Goal: Task Accomplishment & Management: Use online tool/utility

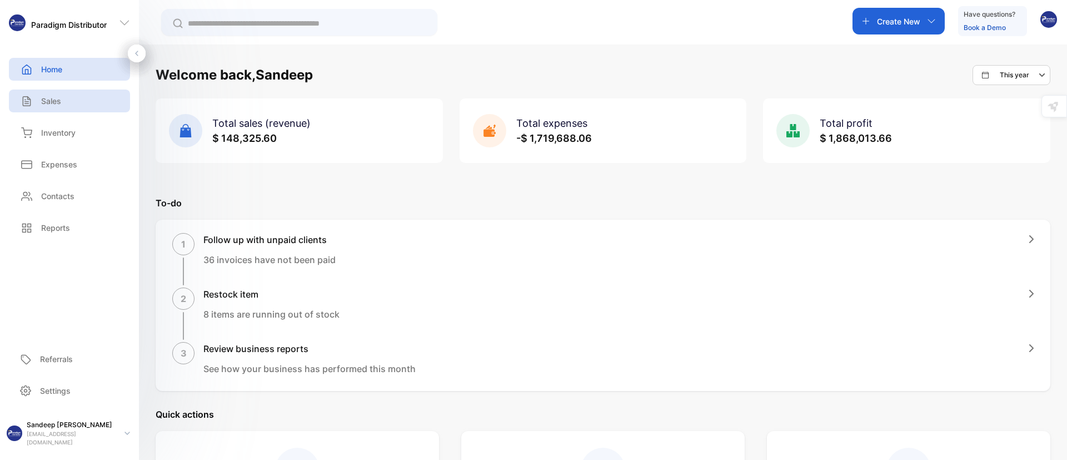
click at [48, 102] on p "Sales" at bounding box center [51, 101] width 20 height 12
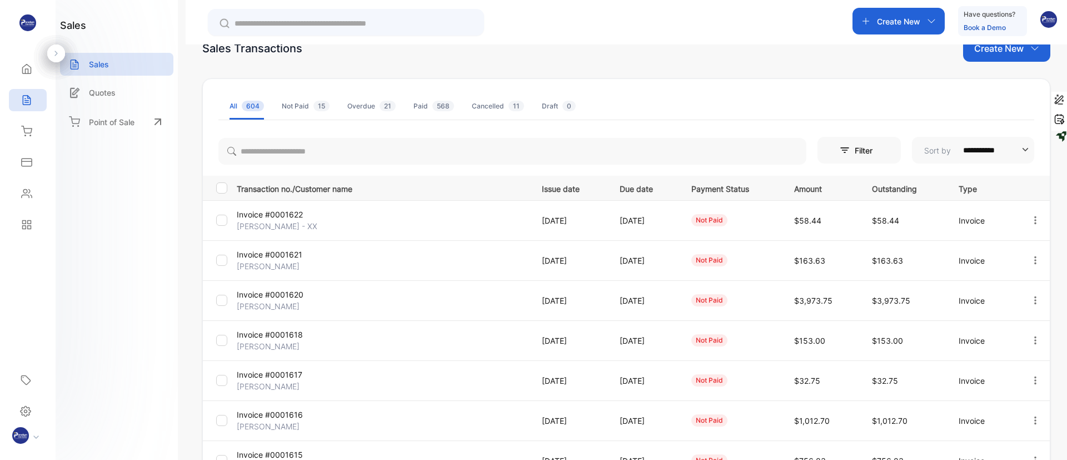
scroll to position [37, 0]
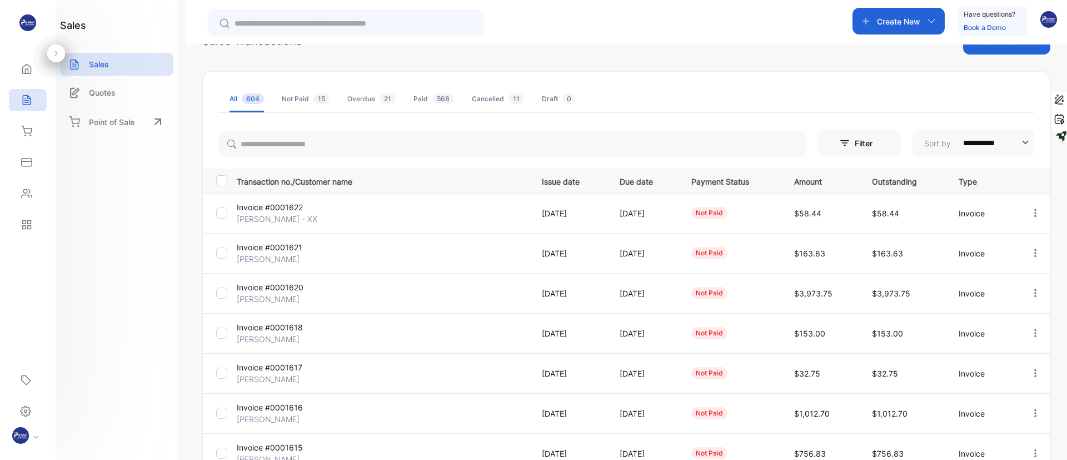
click at [274, 254] on p "[PERSON_NAME]" at bounding box center [285, 259] width 97 height 12
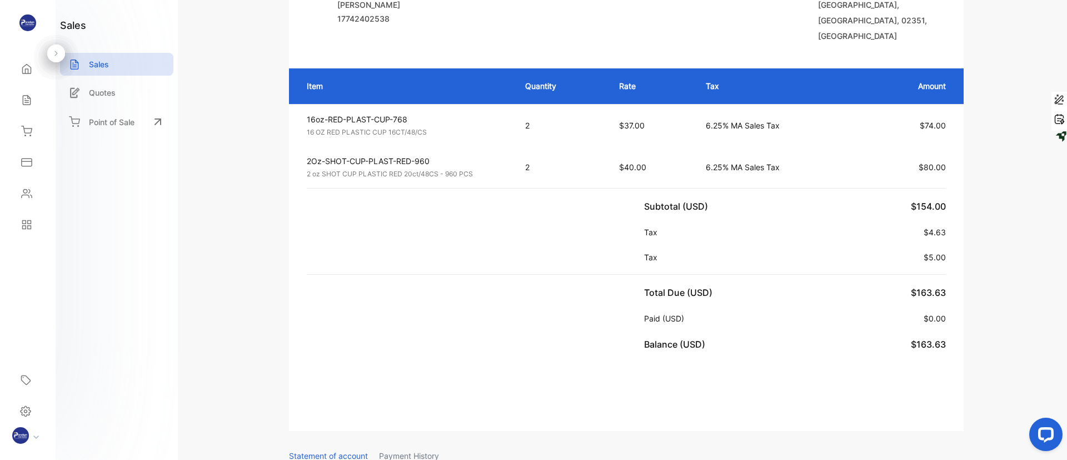
scroll to position [5, 0]
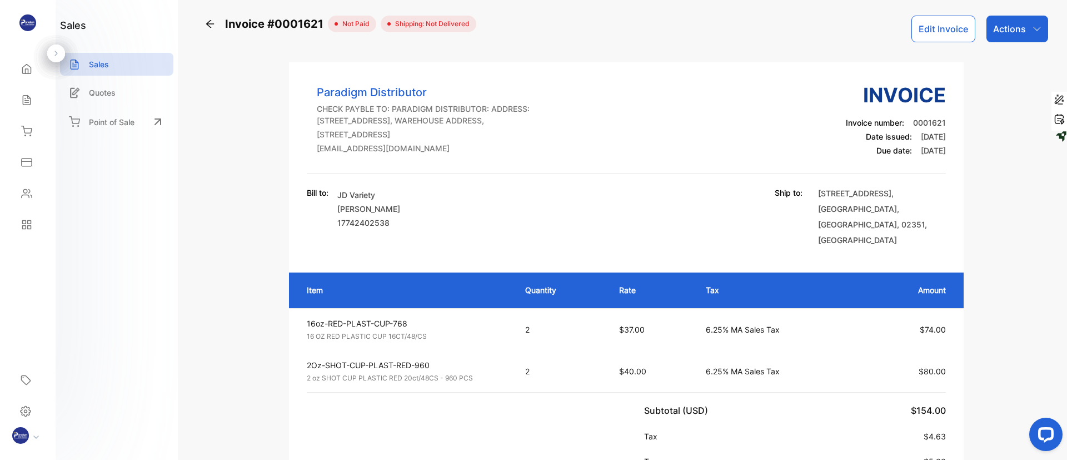
click at [1028, 27] on div "Actions" at bounding box center [1018, 29] width 62 height 27
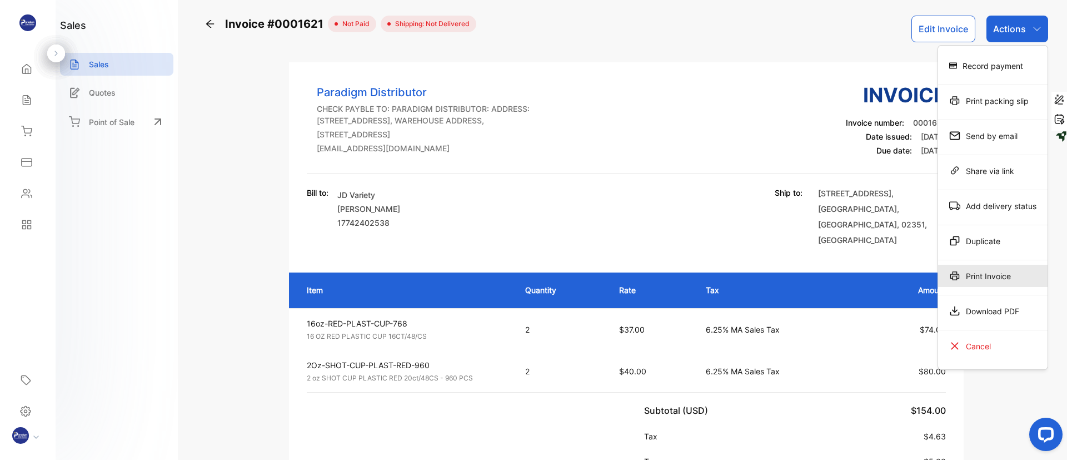
click at [979, 280] on div "Print Invoice" at bounding box center [993, 276] width 110 height 22
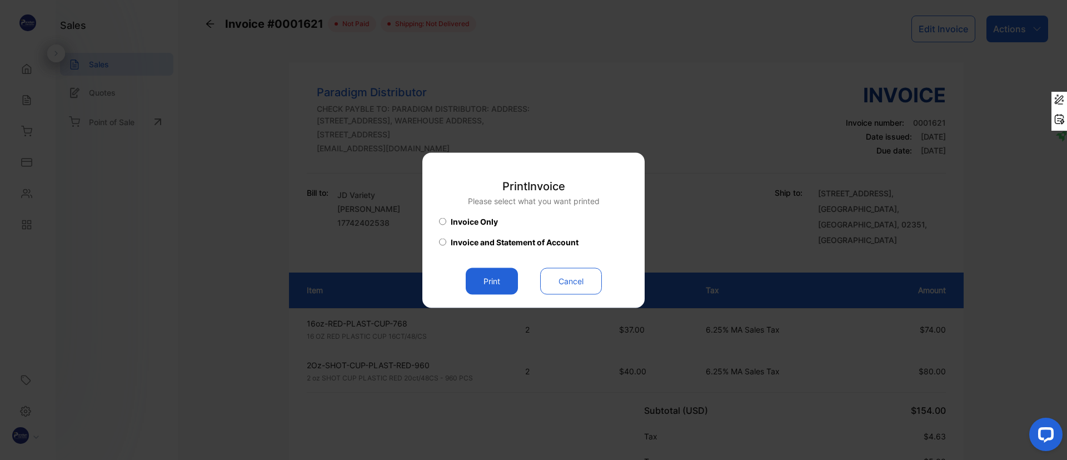
click at [492, 281] on button "Print" at bounding box center [492, 280] width 52 height 27
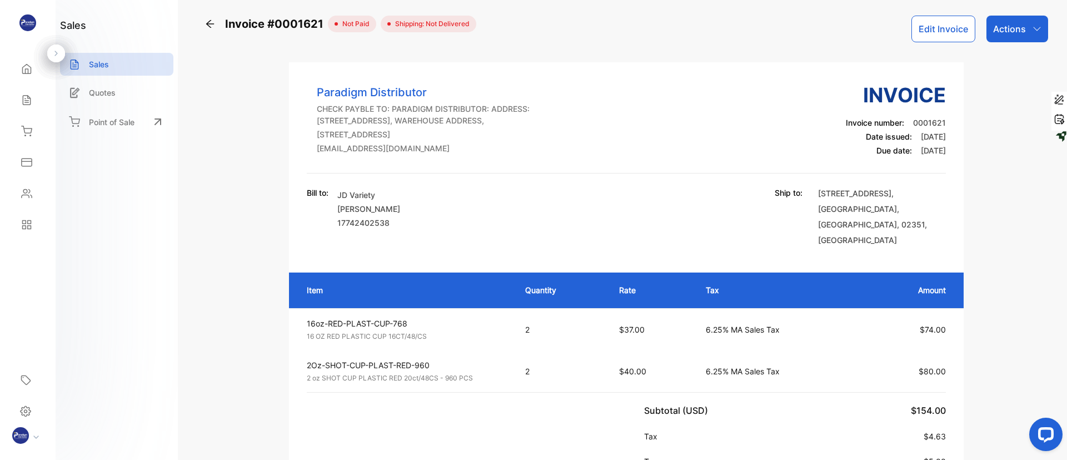
scroll to position [0, 0]
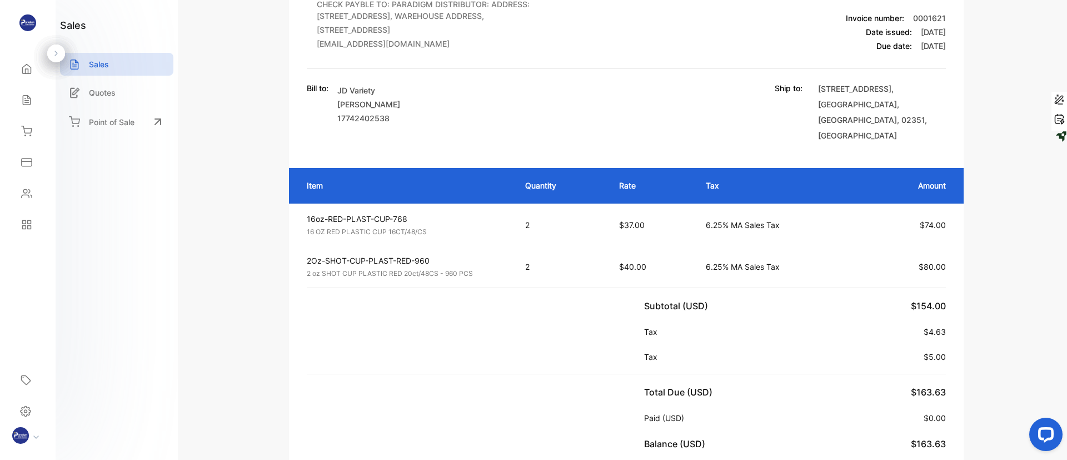
scroll to position [1, 0]
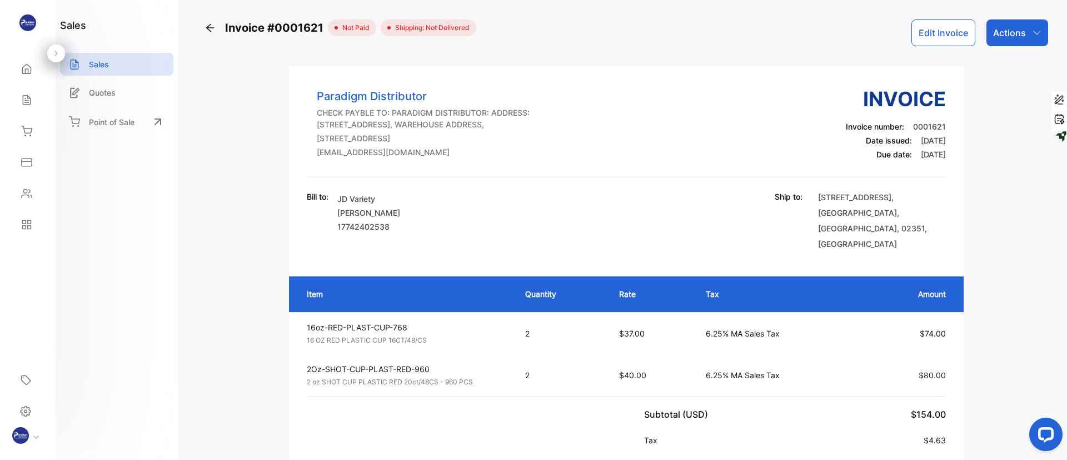
click at [210, 28] on icon at bounding box center [210, 28] width 8 height 8
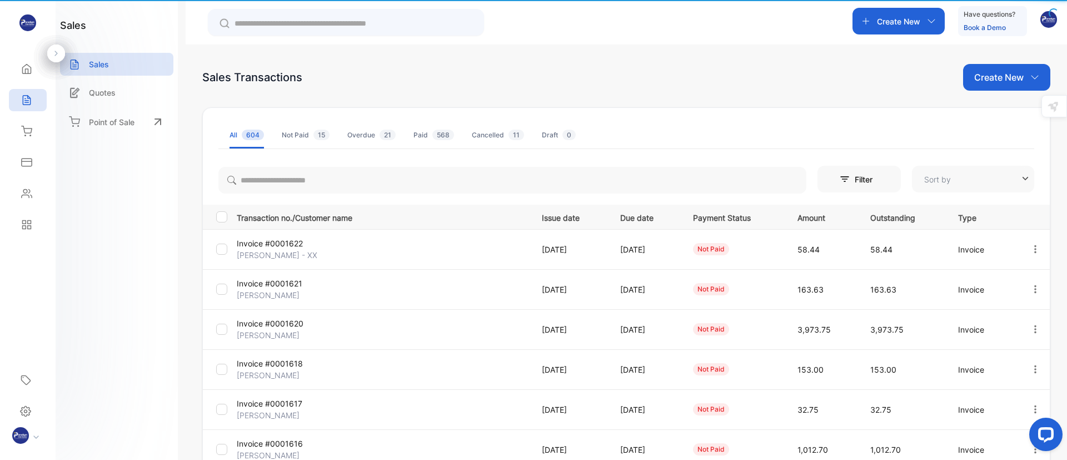
type input "**********"
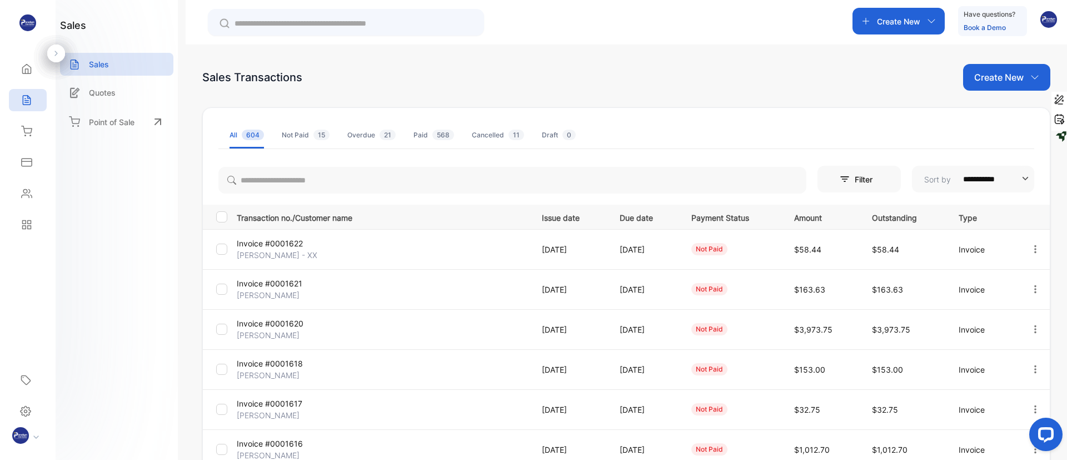
click at [279, 328] on p "Invoice #0001620" at bounding box center [285, 323] width 97 height 12
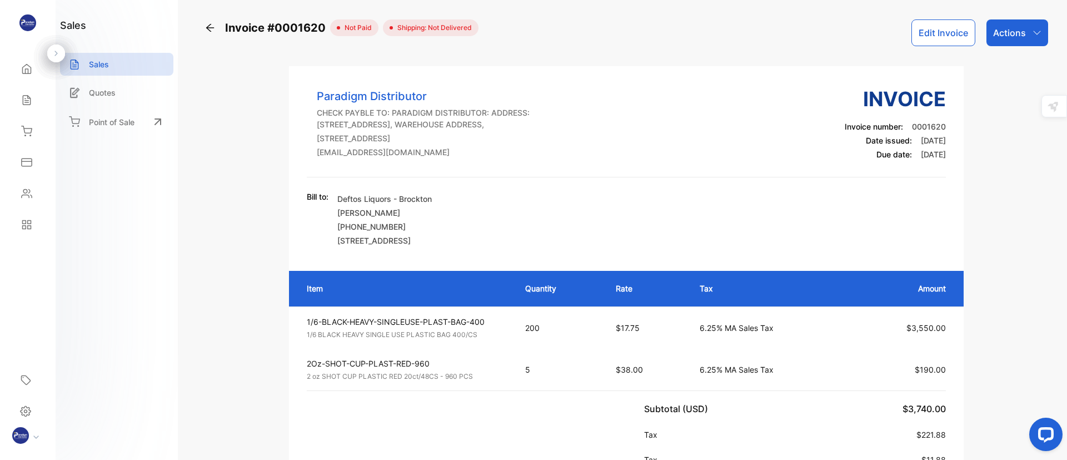
click at [1027, 36] on div "Actions" at bounding box center [1018, 32] width 62 height 27
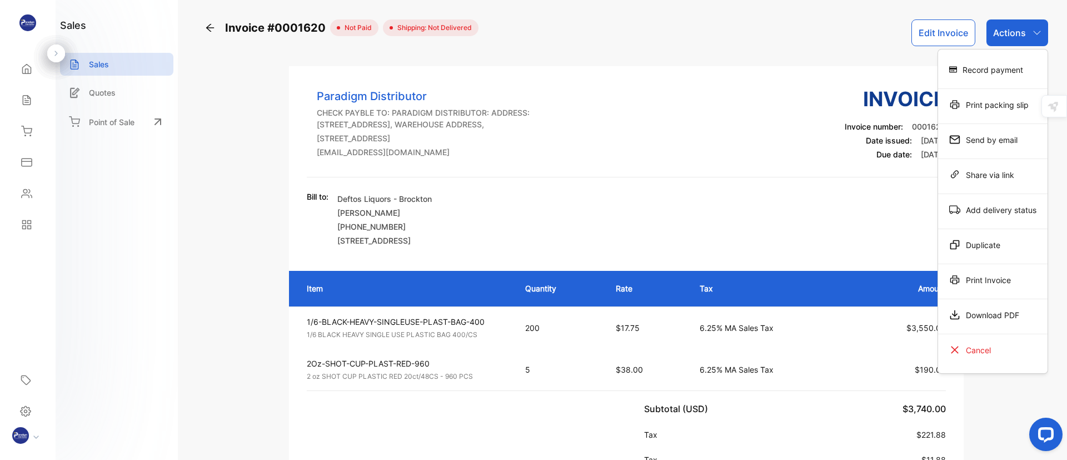
click at [981, 281] on div "Print Invoice" at bounding box center [993, 280] width 110 height 22
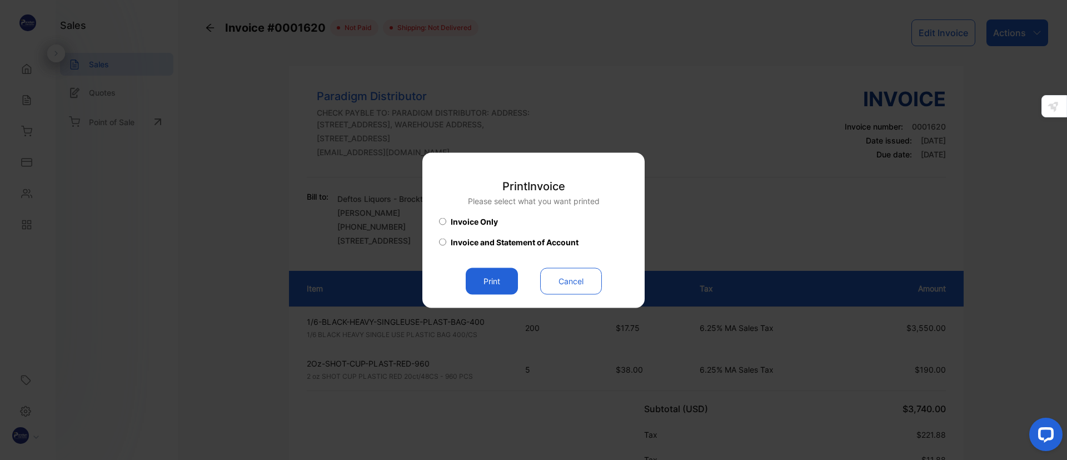
click at [580, 222] on div "Invoice Only" at bounding box center [533, 220] width 189 height 29
click at [492, 284] on button "Print" at bounding box center [492, 280] width 52 height 27
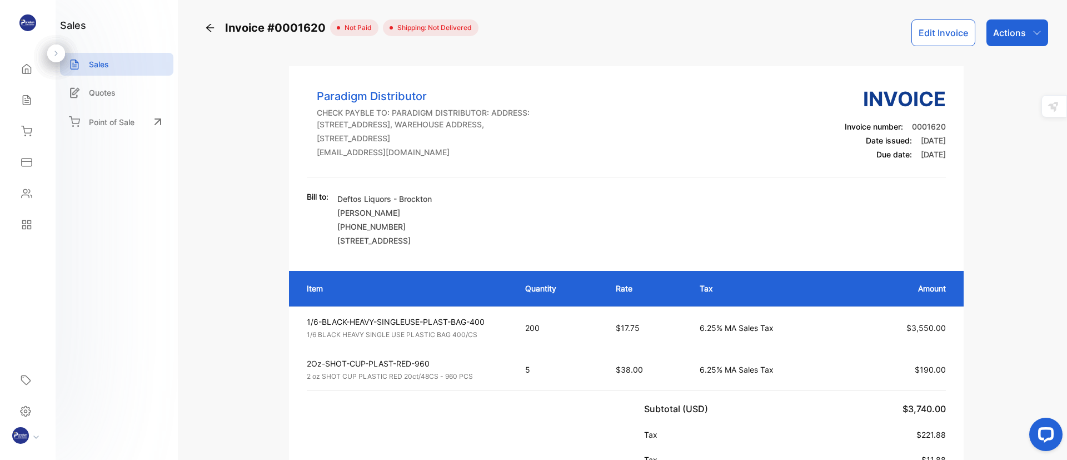
drag, startPoint x: 492, startPoint y: 285, endPoint x: 840, endPoint y: 400, distance: 366.5
click at [840, 390] on td "6.25% MA Sales Tax" at bounding box center [770, 370] width 163 height 42
click at [211, 30] on icon at bounding box center [210, 27] width 11 height 11
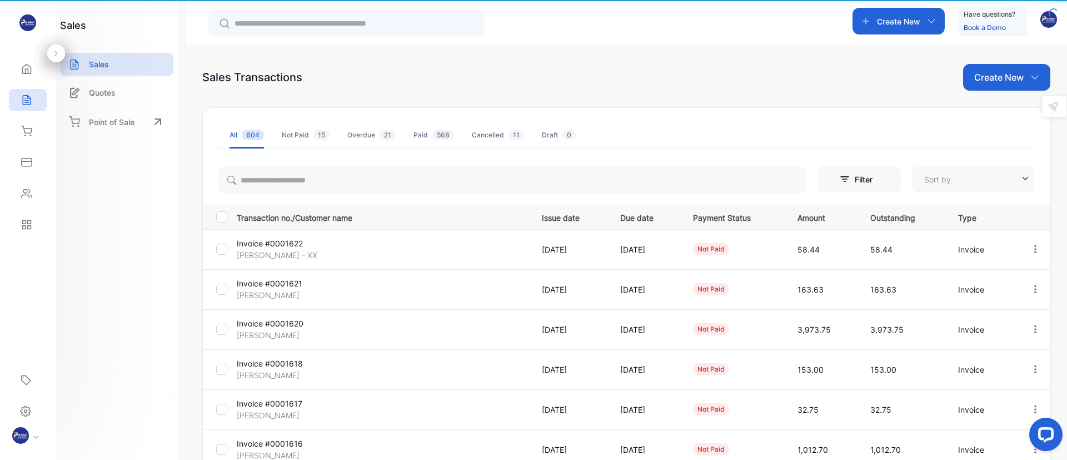
type input "**********"
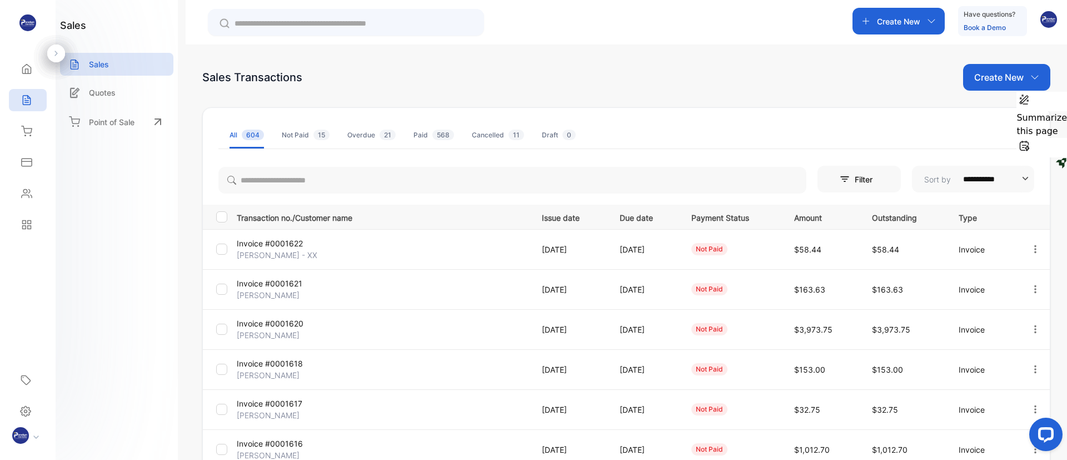
drag, startPoint x: 1066, startPoint y: 95, endPoint x: 1060, endPoint y: 137, distance: 42.7
click at [1060, 137] on div "Summarize this page" at bounding box center [1042, 125] width 51 height 66
drag, startPoint x: 1063, startPoint y: 64, endPoint x: 1063, endPoint y: 79, distance: 15.6
click at [1063, 79] on div "**********" at bounding box center [627, 274] width 882 height 460
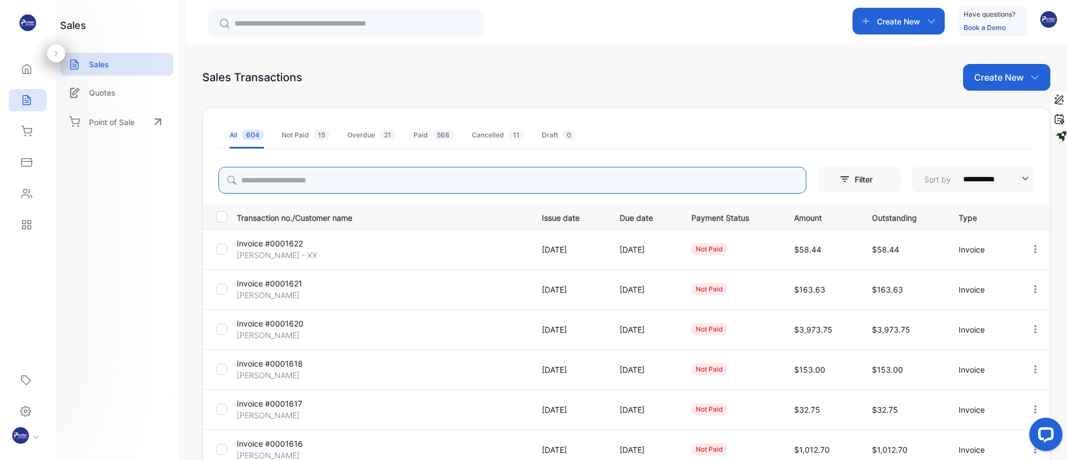
click at [365, 180] on input "search" at bounding box center [512, 180] width 588 height 27
type input "*****"
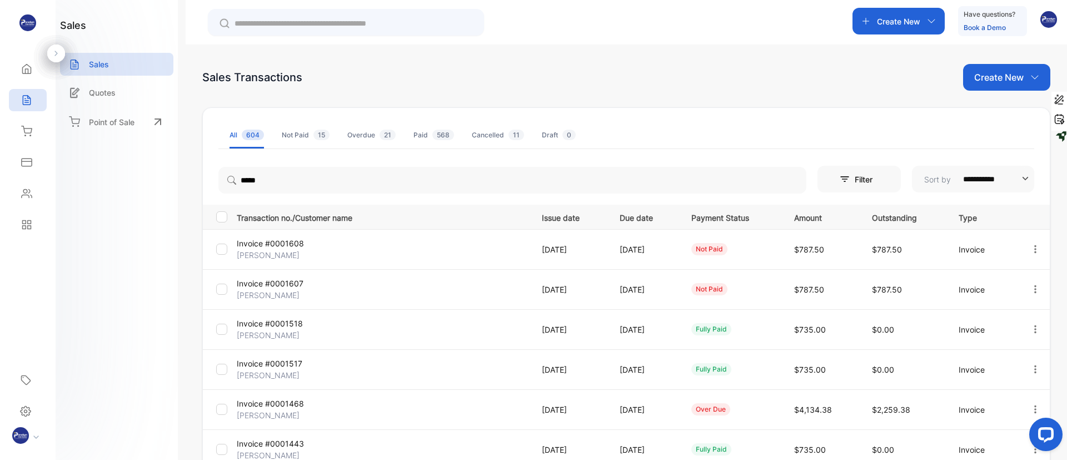
click at [288, 286] on p "Invoice #0001607" at bounding box center [285, 283] width 97 height 12
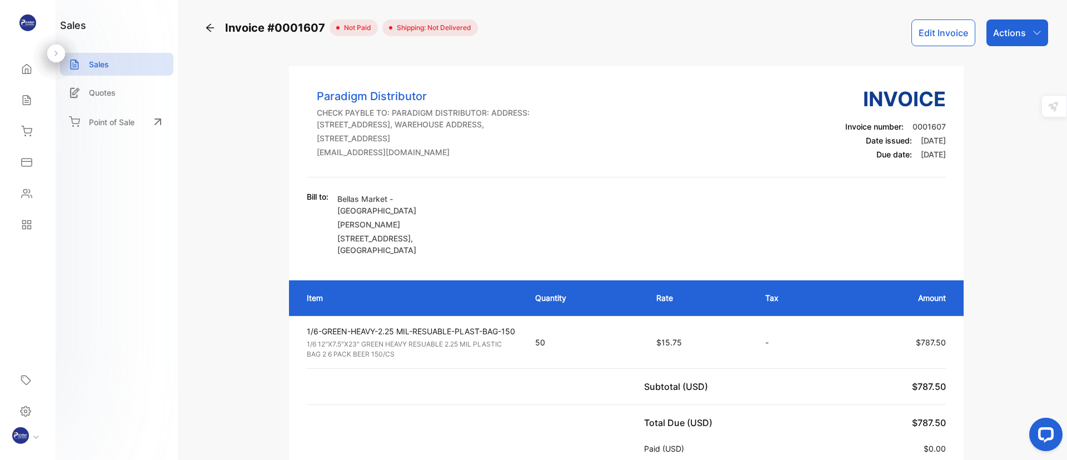
click at [1023, 36] on div "Actions" at bounding box center [1018, 32] width 62 height 27
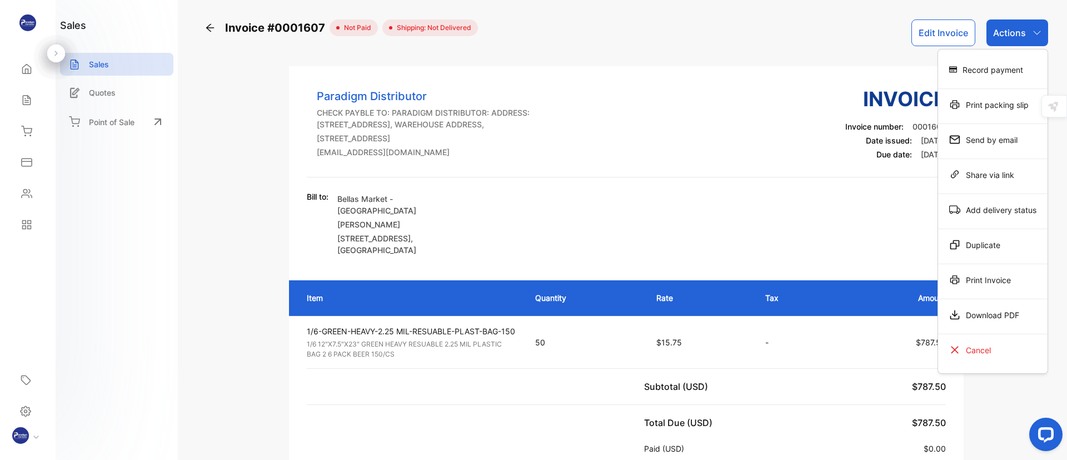
click at [973, 277] on div "Print Invoice" at bounding box center [993, 280] width 110 height 22
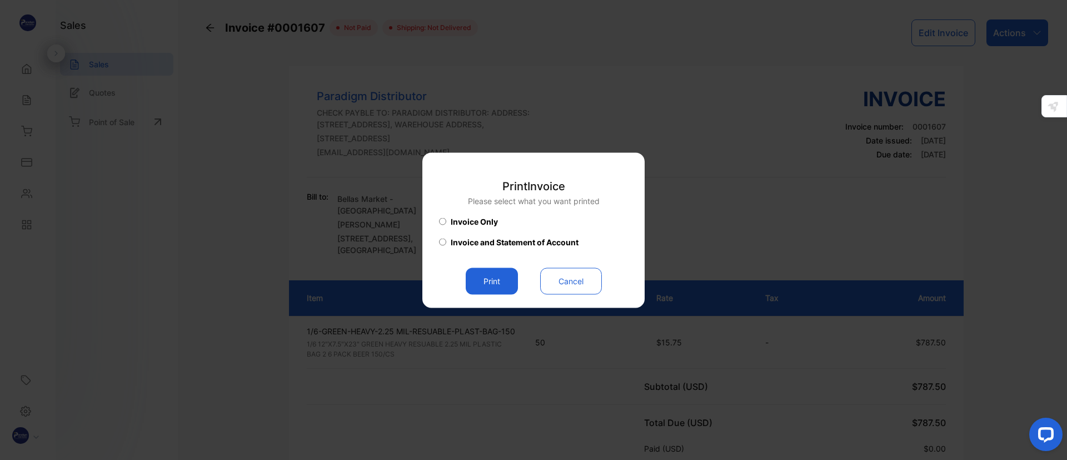
click at [498, 279] on button "Print" at bounding box center [492, 280] width 52 height 27
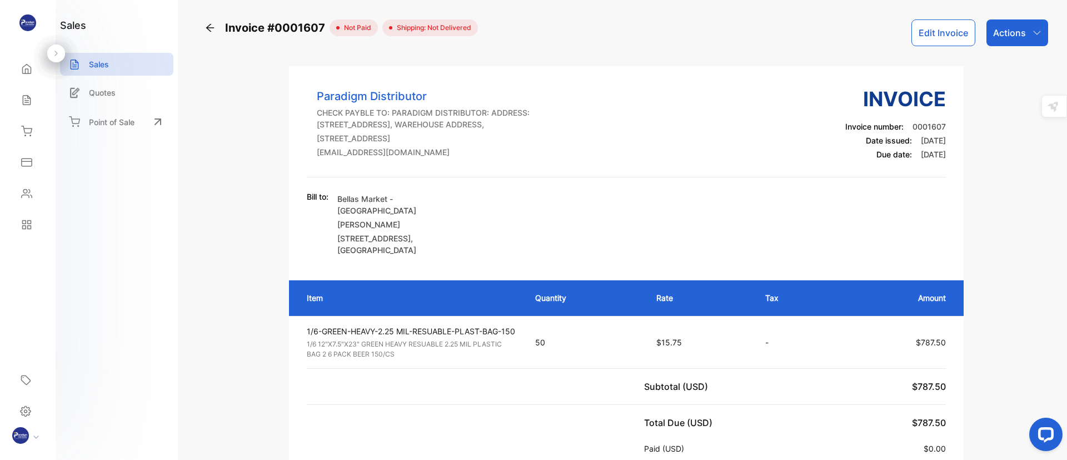
click at [210, 26] on icon at bounding box center [210, 27] width 11 height 11
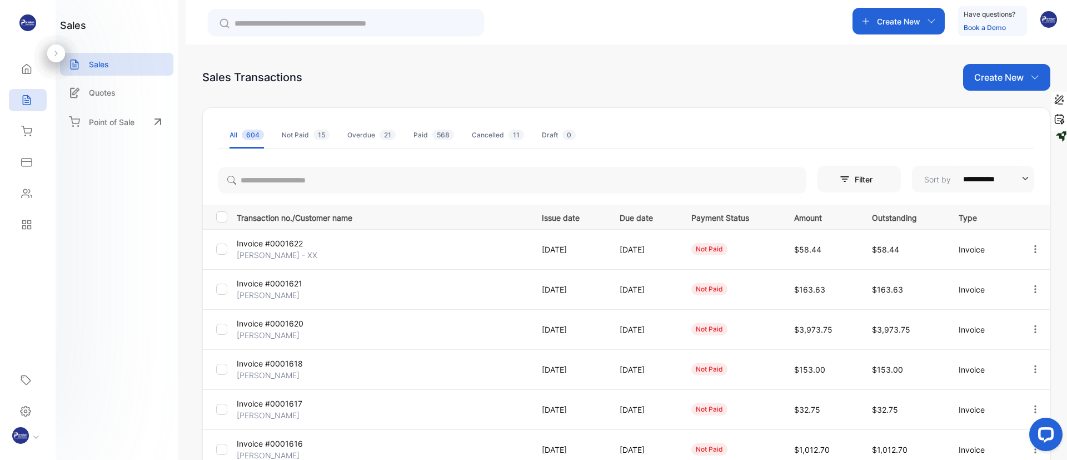
click at [363, 21] on input "text" at bounding box center [354, 24] width 238 height 12
click at [326, 178] on input "search" at bounding box center [512, 180] width 588 height 27
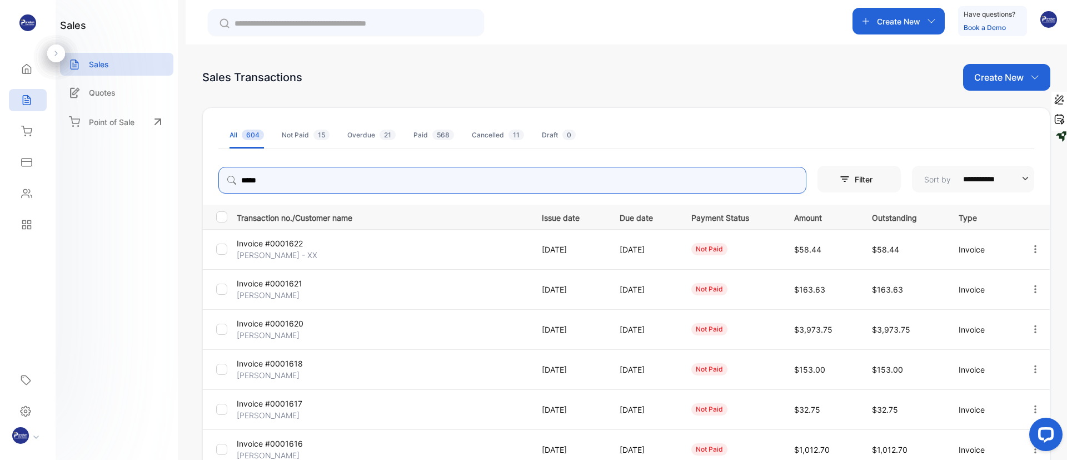
type input "*****"
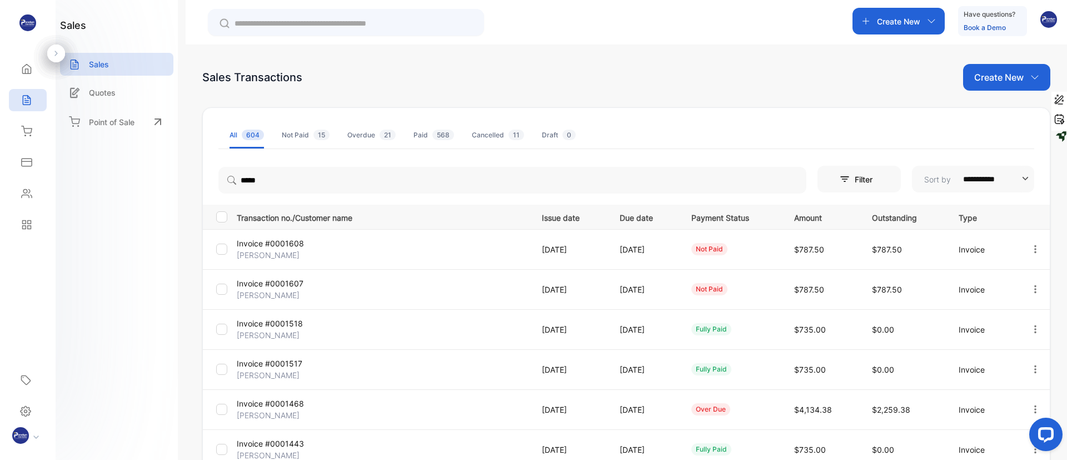
click at [260, 246] on p "Invoice #0001608" at bounding box center [285, 243] width 97 height 12
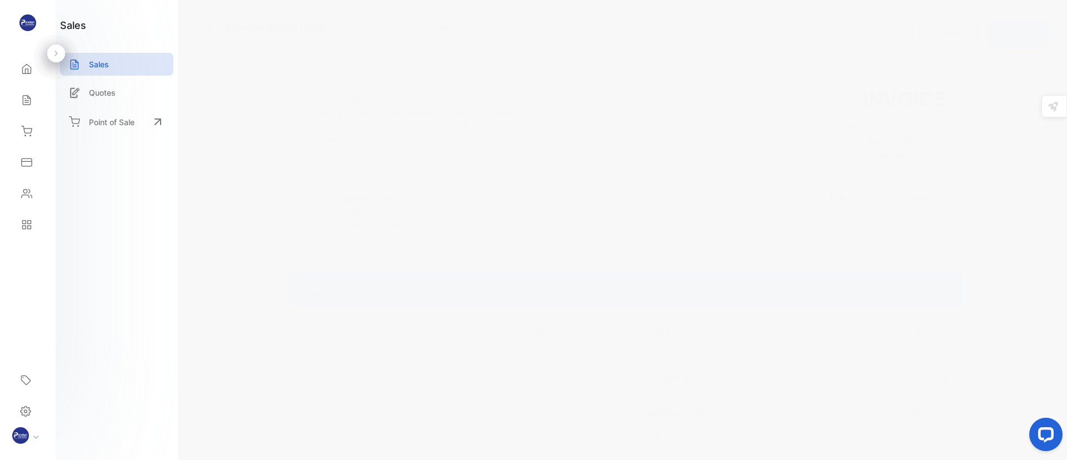
click at [1033, 34] on icon "button" at bounding box center [1037, 32] width 9 height 9
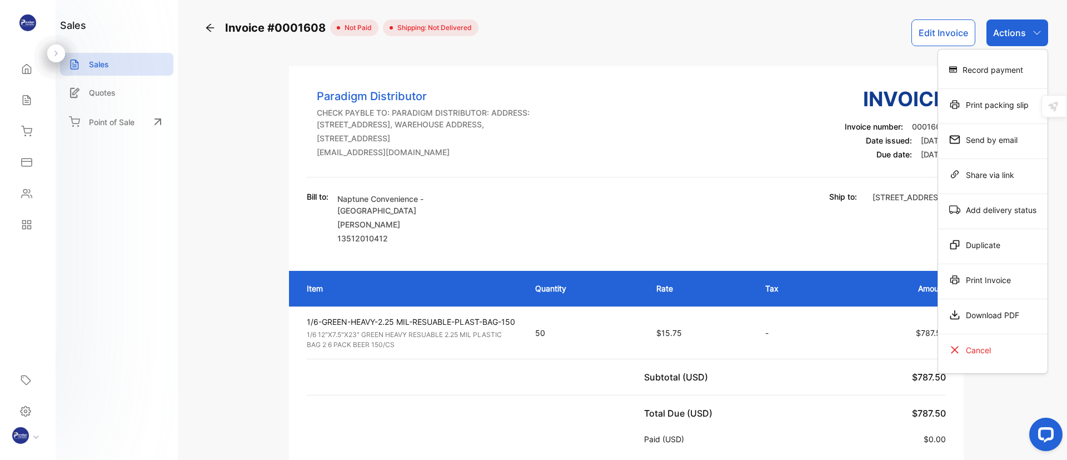
click at [966, 276] on div "Print Invoice" at bounding box center [993, 280] width 110 height 22
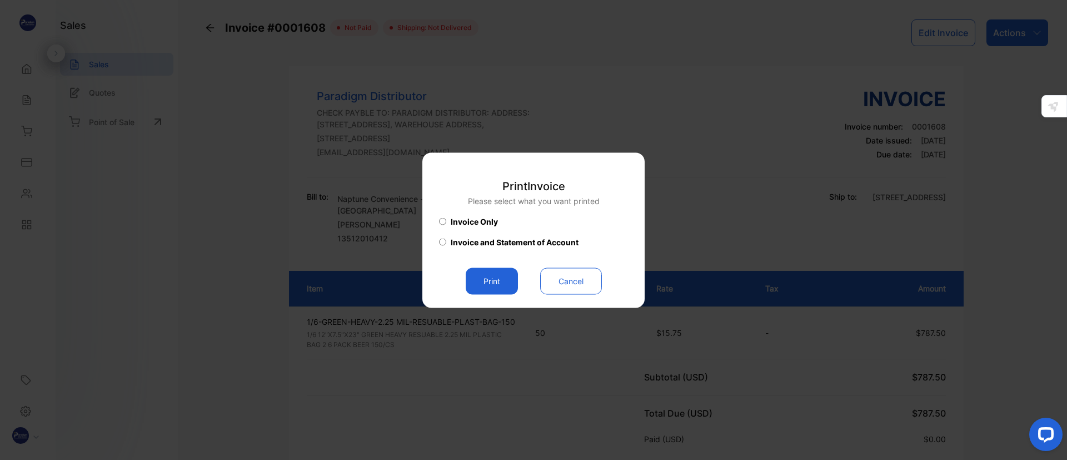
click at [486, 278] on button "Print" at bounding box center [492, 280] width 52 height 27
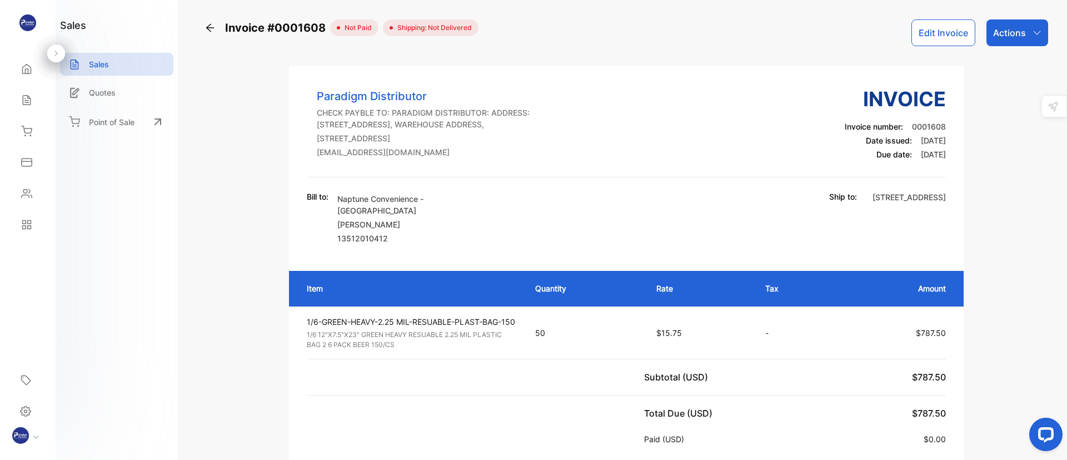
click at [210, 29] on icon at bounding box center [210, 27] width 11 height 11
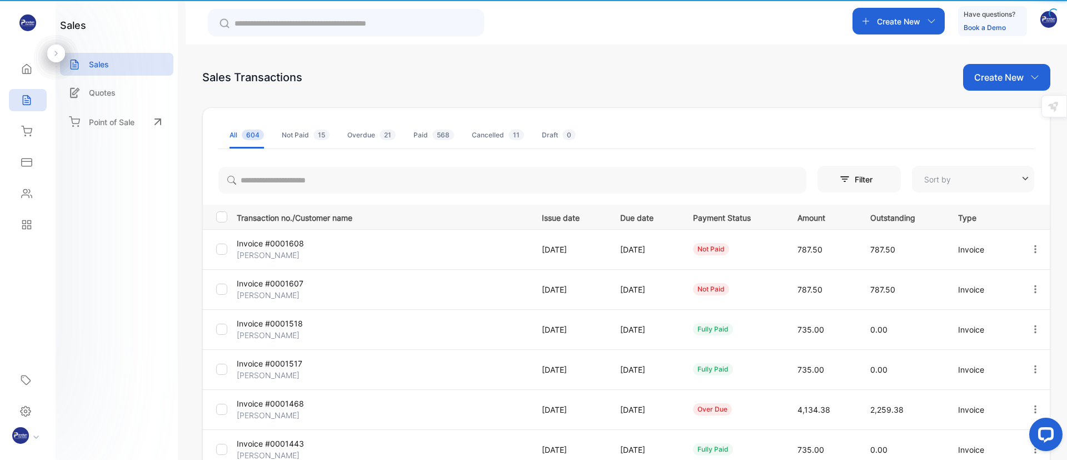
type input "**********"
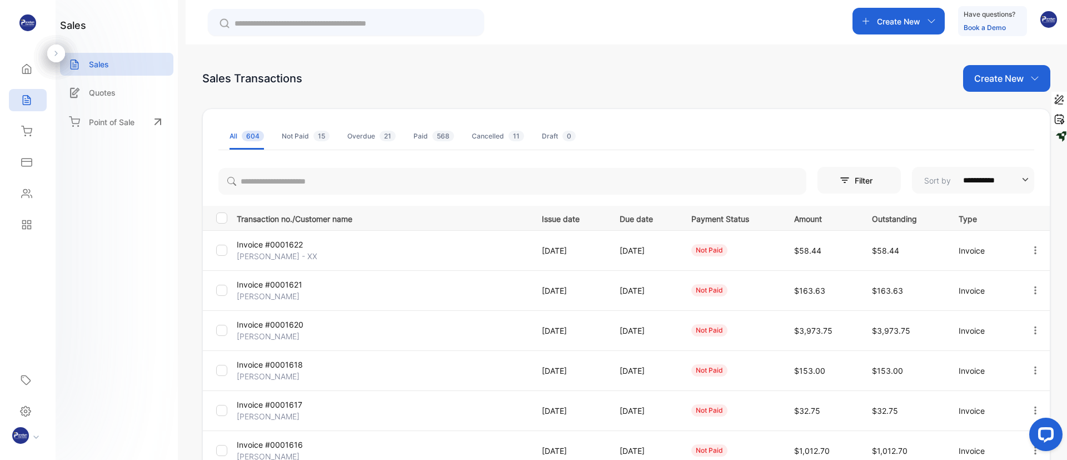
click at [21, 77] on div "Home" at bounding box center [28, 69] width 38 height 22
